Goal: Find specific page/section: Find specific page/section

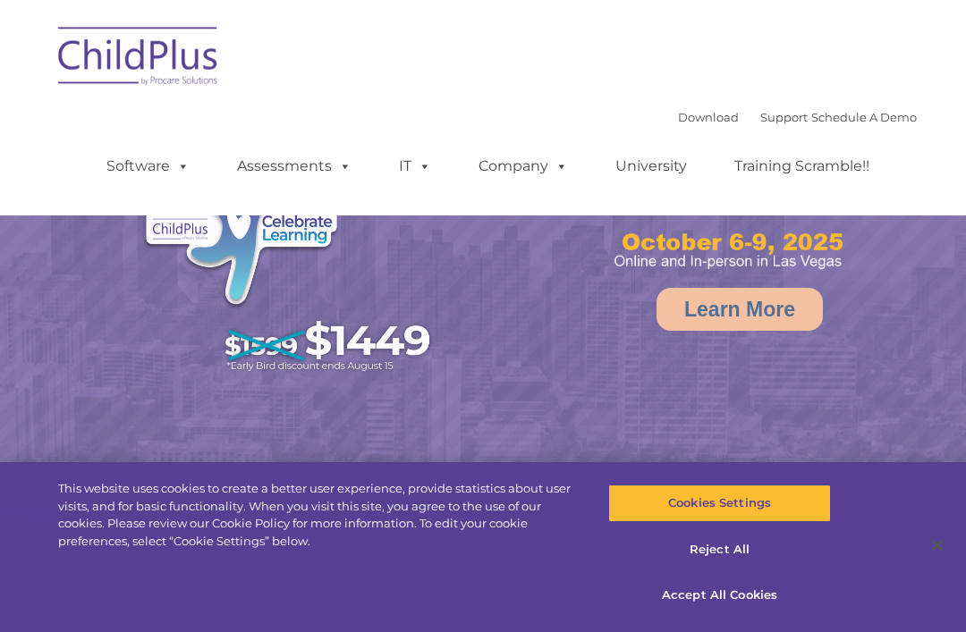
select select "MEDIUM"
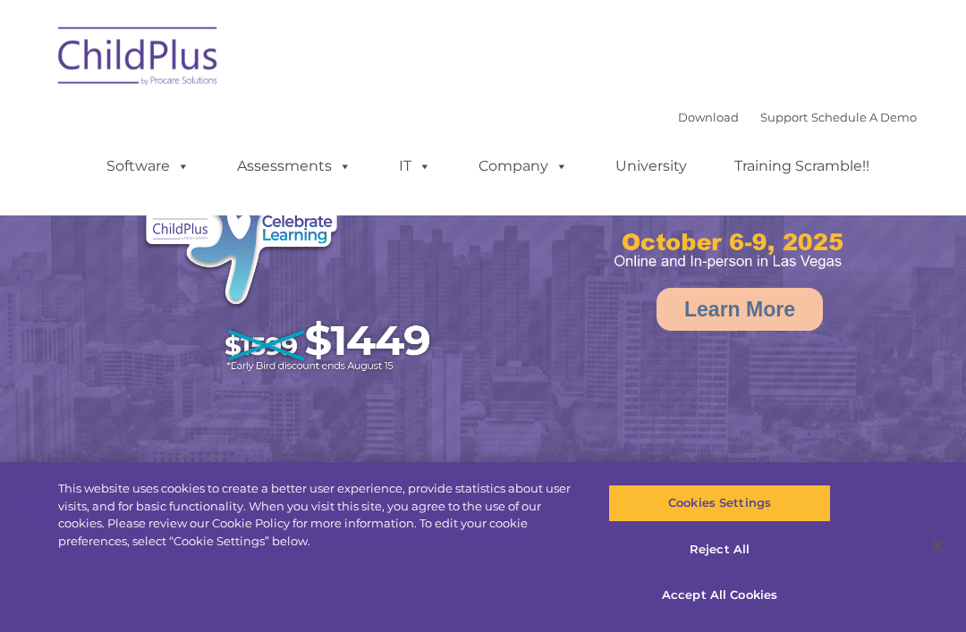
select select "MEDIUM"
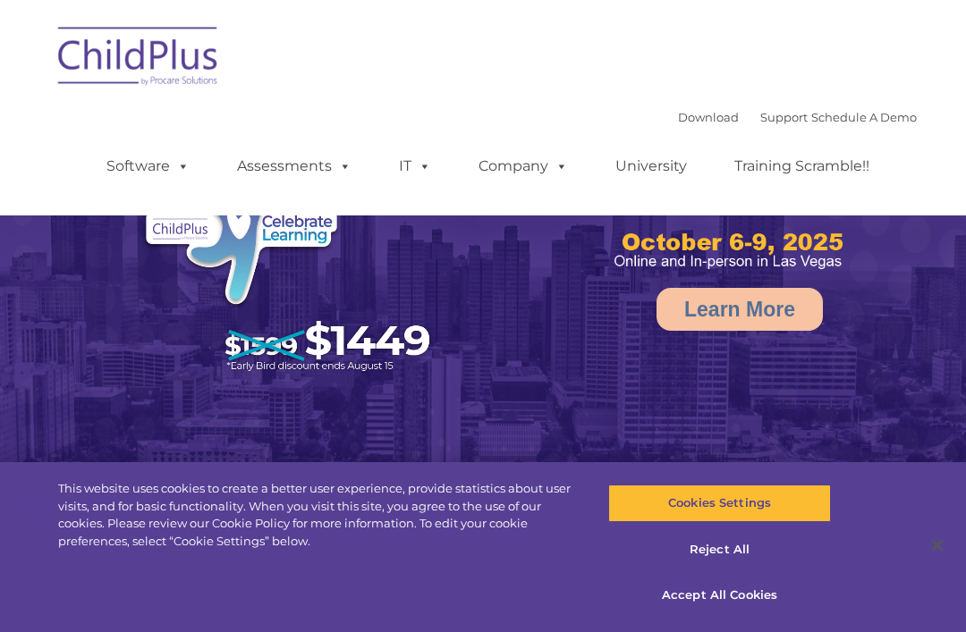
select select "MEDIUM"
click at [176, 174] on span at bounding box center [180, 165] width 20 height 17
click at [932, 171] on nav "Download Support | Schedule A Demo  MENU MENU Software ChildPlus: The original…" at bounding box center [483, 107] width 966 height 215
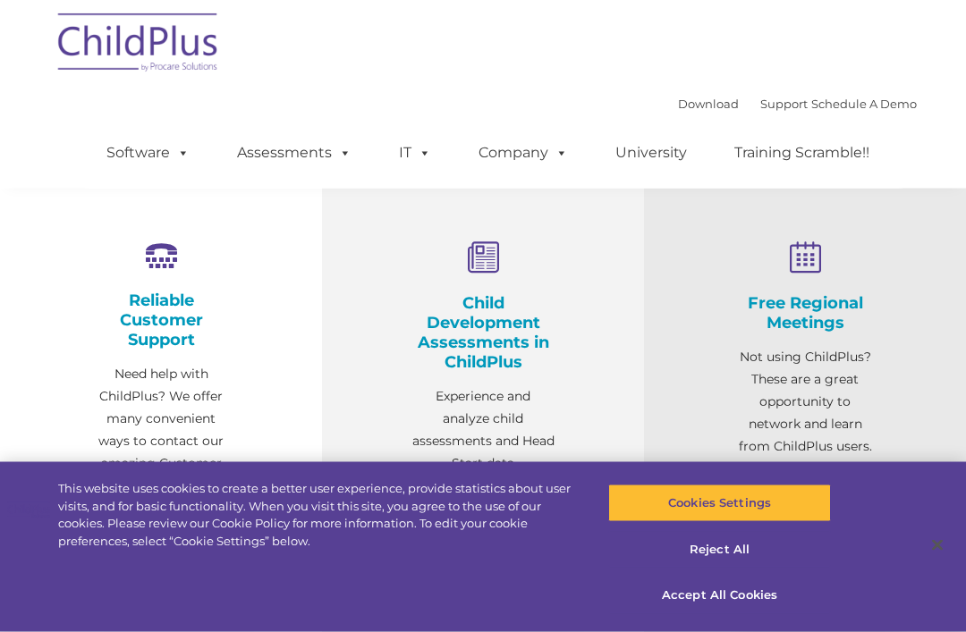
scroll to position [708, 0]
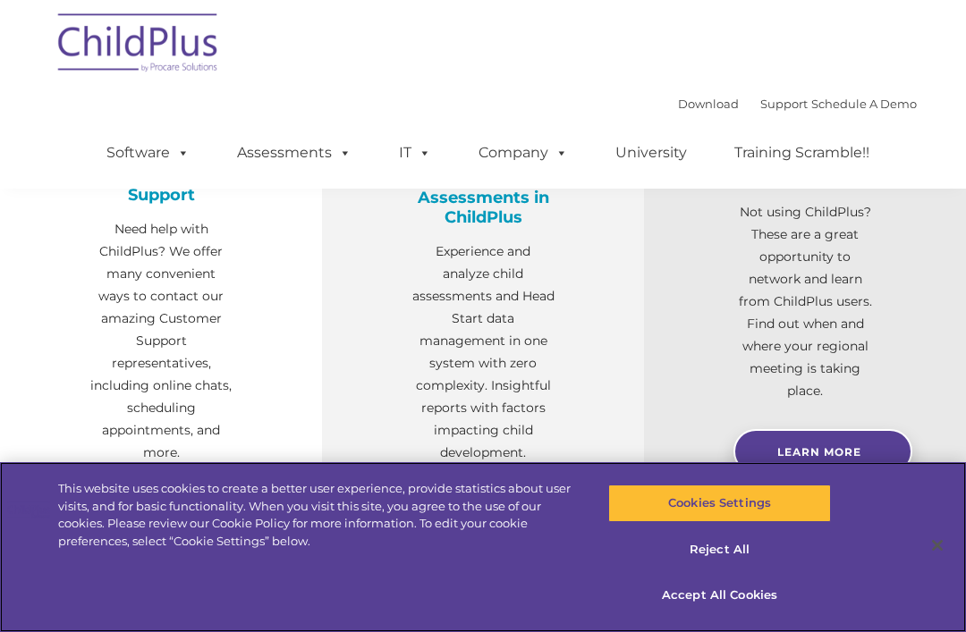
click at [711, 569] on button "Reject All" at bounding box center [719, 550] width 222 height 38
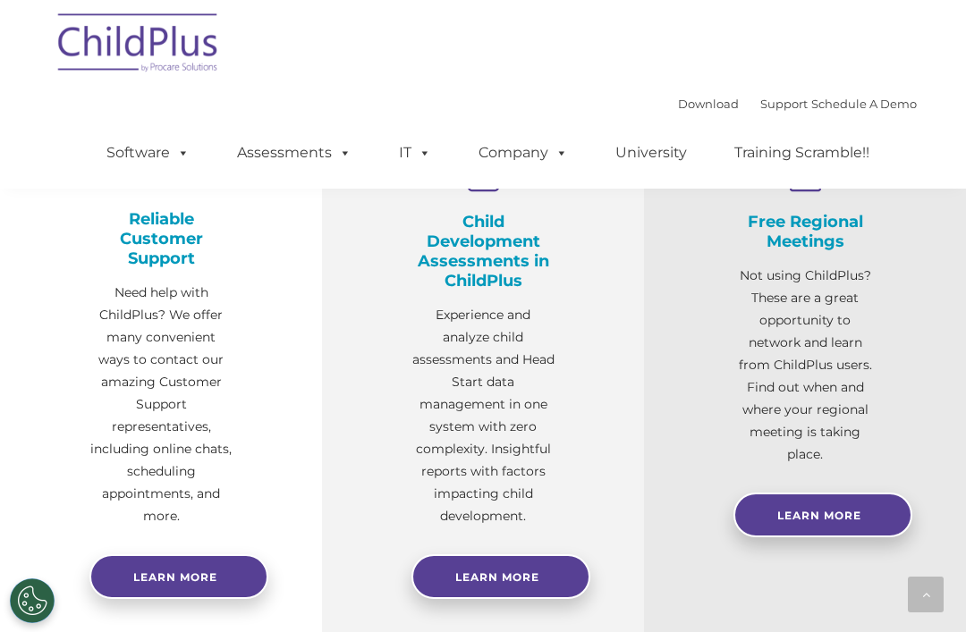
scroll to position [643, 0]
